Goal: Download file/media

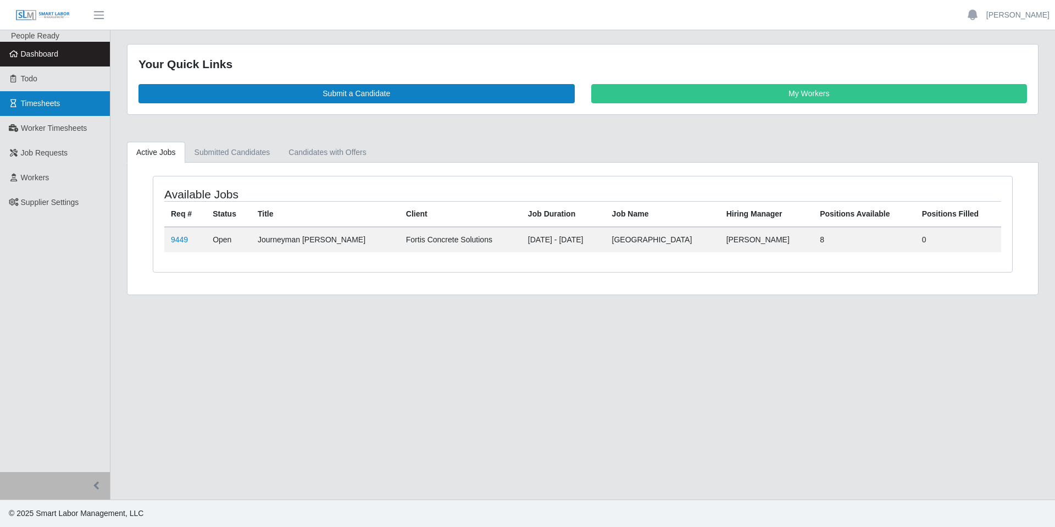
click at [45, 105] on span "Timesheets" at bounding box center [41, 103] width 40 height 9
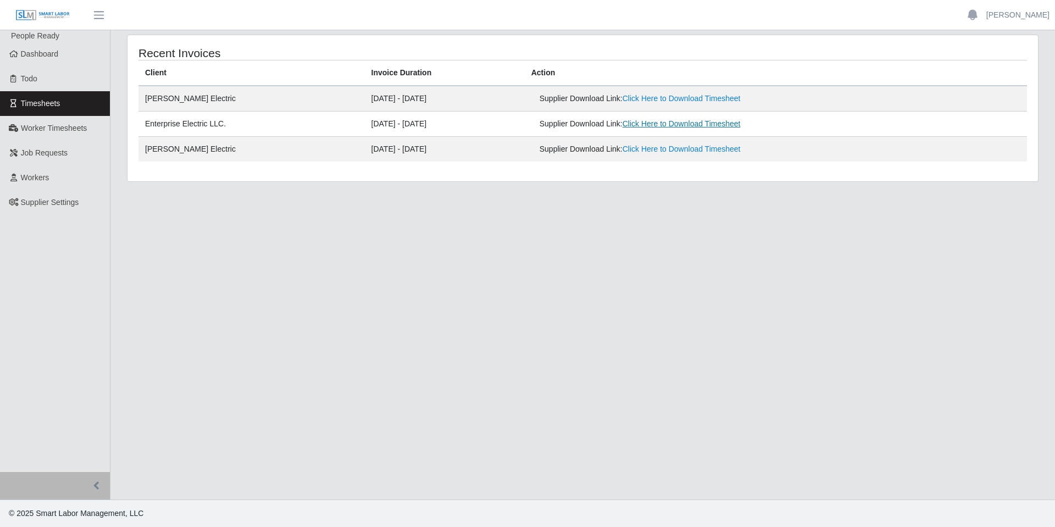
click at [680, 128] on link "Click Here to Download Timesheet" at bounding box center [682, 123] width 118 height 9
click at [682, 101] on link "Click Here to Download Timesheet" at bounding box center [682, 98] width 118 height 9
click at [1018, 13] on link "[PERSON_NAME]" at bounding box center [1017, 15] width 63 height 12
click at [982, 79] on link "Logout" at bounding box center [1005, 76] width 99 height 23
